Goal: Information Seeking & Learning: Find specific fact

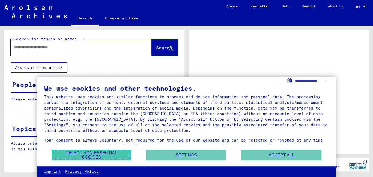
click at [114, 155] on button "Reject non-essential cookies" at bounding box center [92, 155] width 80 height 11
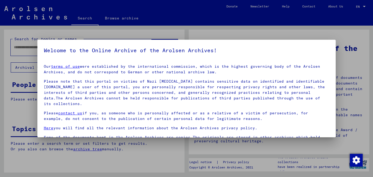
scroll to position [1, 0]
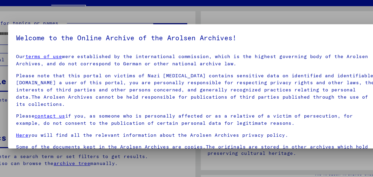
click at [151, 145] on div at bounding box center [186, 88] width 373 height 177
click at [151, 146] on div at bounding box center [186, 88] width 373 height 177
click at [151, 149] on div at bounding box center [186, 88] width 373 height 177
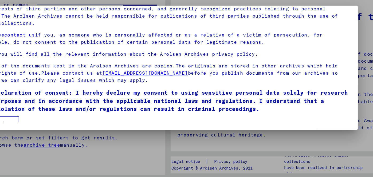
scroll to position [0, 0]
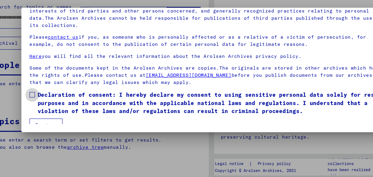
click at [46, 106] on span at bounding box center [46, 108] width 4 height 4
click at [53, 127] on button "I agree" at bounding box center [57, 132] width 26 height 10
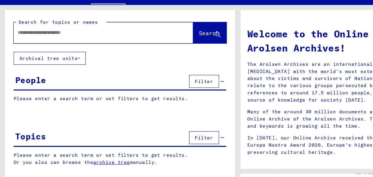
click at [92, 84] on div "People Filter" at bounding box center [94, 86] width 167 height 14
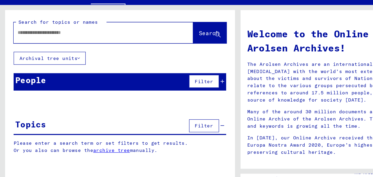
click at [111, 85] on div "People Filter" at bounding box center [94, 86] width 167 height 14
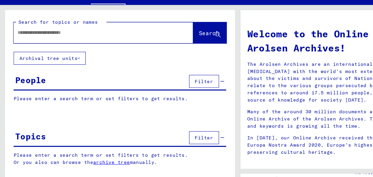
click at [164, 88] on button "Filter" at bounding box center [161, 86] width 24 height 10
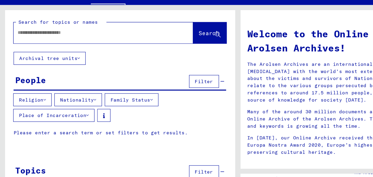
click at [77, 49] on input "text" at bounding box center [75, 48] width 122 height 6
click at [76, 49] on input "text" at bounding box center [75, 48] width 122 height 6
type input "*********"
click at [158, 49] on span "Search" at bounding box center [164, 47] width 16 height 5
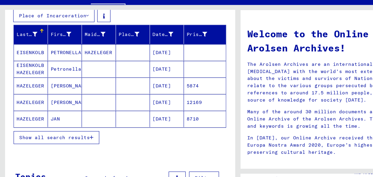
scroll to position [79, 0]
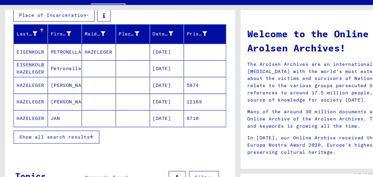
click at [25, 115] on mat-cell "HAZELEGER" at bounding box center [24, 114] width 27 height 13
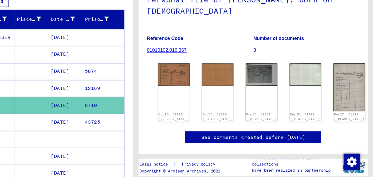
scroll to position [33, 0]
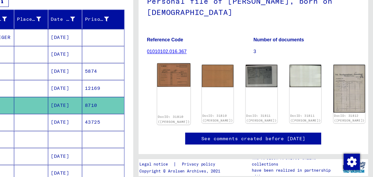
click at [214, 98] on img at bounding box center [216, 92] width 26 height 19
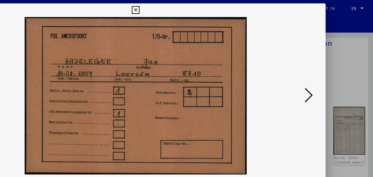
click at [187, 7] on icon at bounding box center [187, 8] width 6 height 6
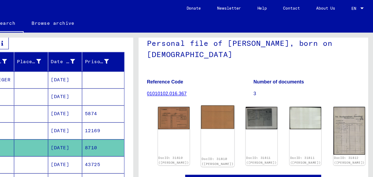
click at [240, 97] on img at bounding box center [251, 92] width 26 height 19
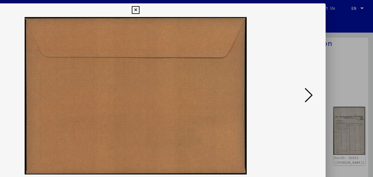
click at [323, 76] on icon at bounding box center [322, 74] width 6 height 13
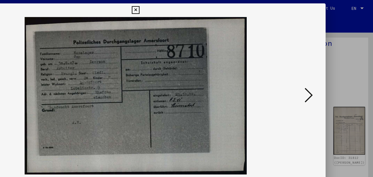
click at [187, 8] on icon at bounding box center [187, 8] width 6 height 6
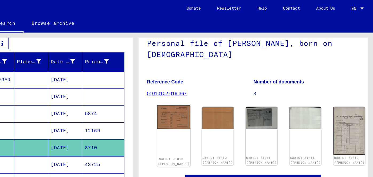
click at [211, 97] on img at bounding box center [216, 92] width 26 height 19
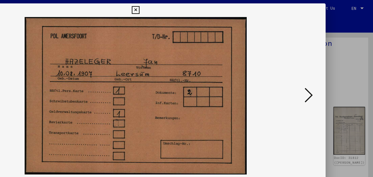
click at [325, 75] on icon at bounding box center [322, 74] width 6 height 13
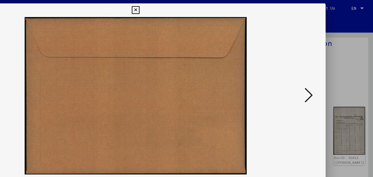
click at [186, 7] on icon at bounding box center [187, 8] width 6 height 6
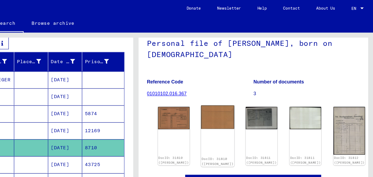
click at [239, 98] on img at bounding box center [251, 92] width 26 height 19
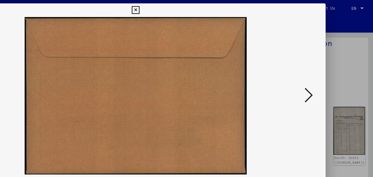
click at [325, 76] on icon at bounding box center [322, 74] width 6 height 13
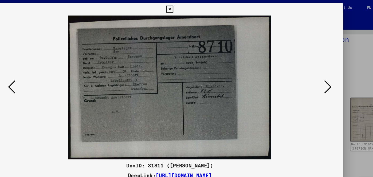
click at [188, 6] on icon at bounding box center [187, 8] width 6 height 6
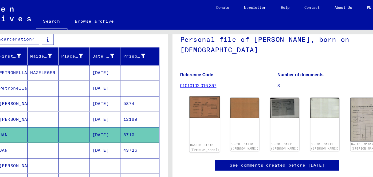
click at [216, 100] on img at bounding box center [216, 92] width 26 height 19
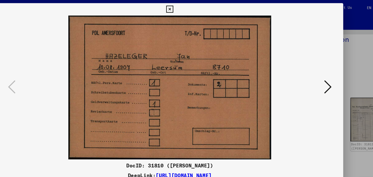
click at [322, 78] on icon at bounding box center [322, 74] width 6 height 13
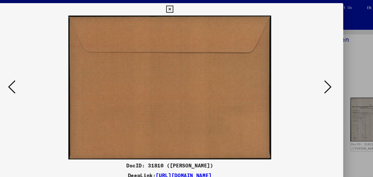
click at [323, 75] on icon at bounding box center [322, 74] width 6 height 13
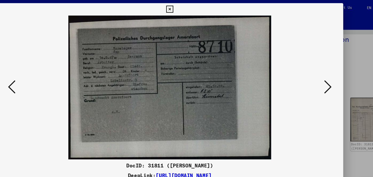
click at [324, 77] on icon at bounding box center [322, 74] width 6 height 13
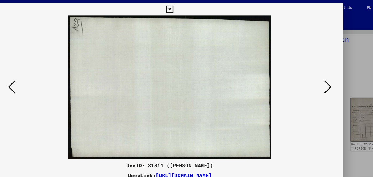
click at [324, 77] on icon at bounding box center [322, 74] width 6 height 13
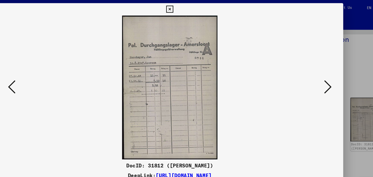
click at [323, 78] on icon at bounding box center [322, 74] width 6 height 13
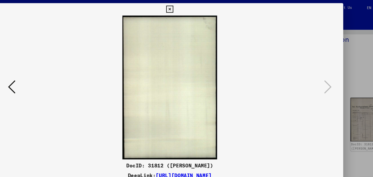
click at [186, 8] on icon at bounding box center [187, 8] width 6 height 6
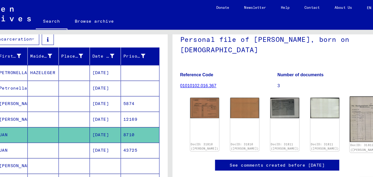
click at [341, 103] on img at bounding box center [354, 102] width 26 height 39
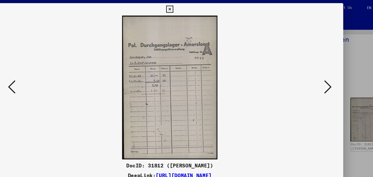
click at [348, 53] on div at bounding box center [186, 88] width 373 height 177
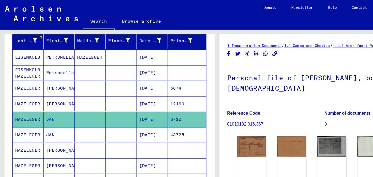
scroll to position [93, 0]
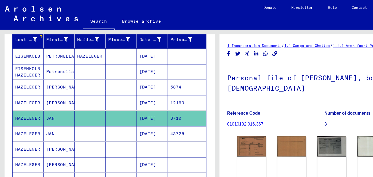
click at [27, 117] on mat-cell "HAZELEGER" at bounding box center [24, 115] width 27 height 13
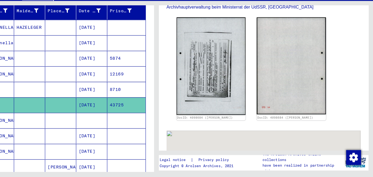
scroll to position [104, 0]
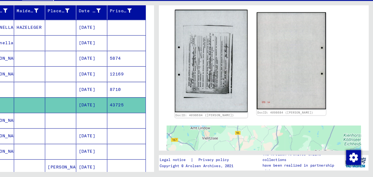
click at [228, 81] on img at bounding box center [234, 77] width 63 height 88
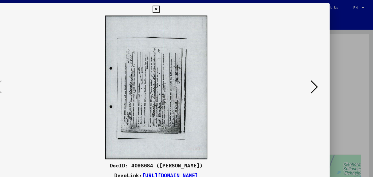
click at [324, 75] on icon at bounding box center [322, 74] width 6 height 13
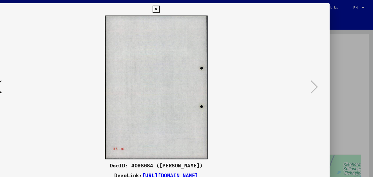
click at [185, 7] on icon at bounding box center [187, 8] width 6 height 6
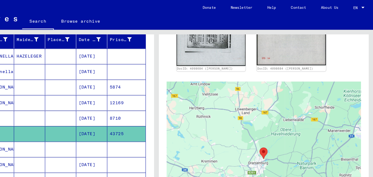
scroll to position [173, 0]
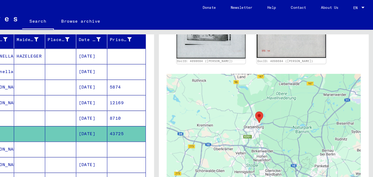
click at [291, 99] on div at bounding box center [279, 131] width 167 height 134
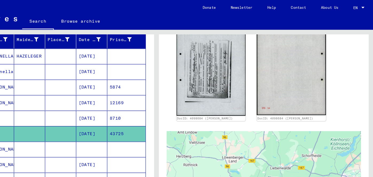
scroll to position [123, 0]
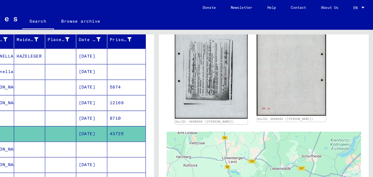
click at [236, 68] on img at bounding box center [234, 58] width 63 height 88
